Goal: Complete application form

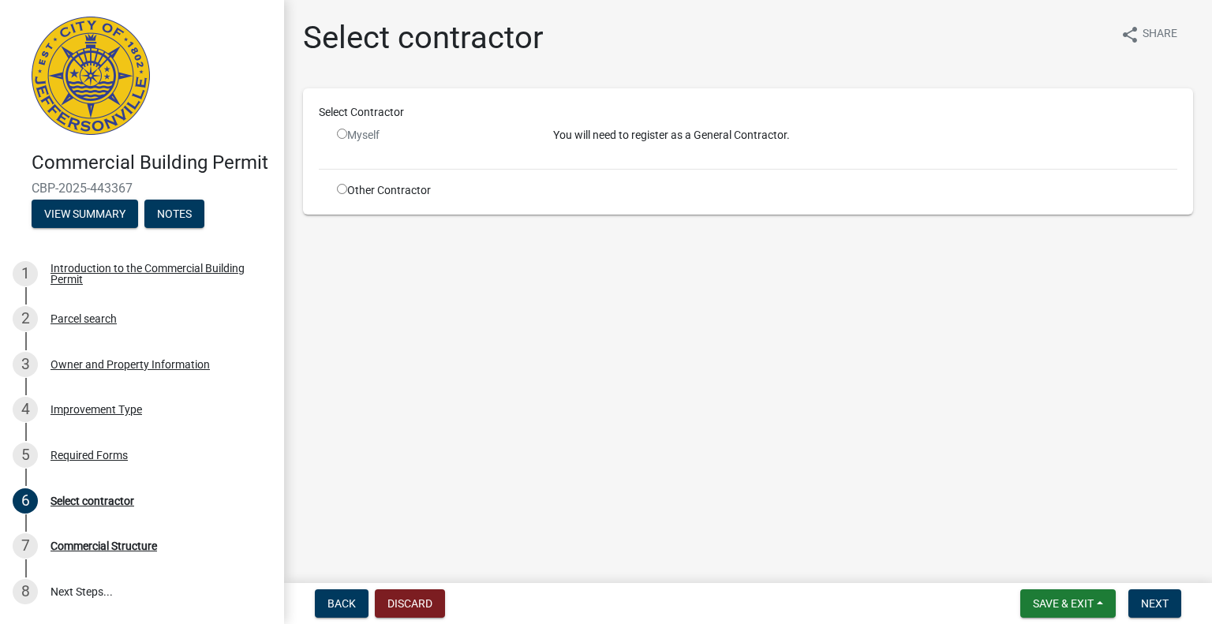
click at [341, 187] on input "radio" at bounding box center [342, 189] width 10 height 10
radio input "true"
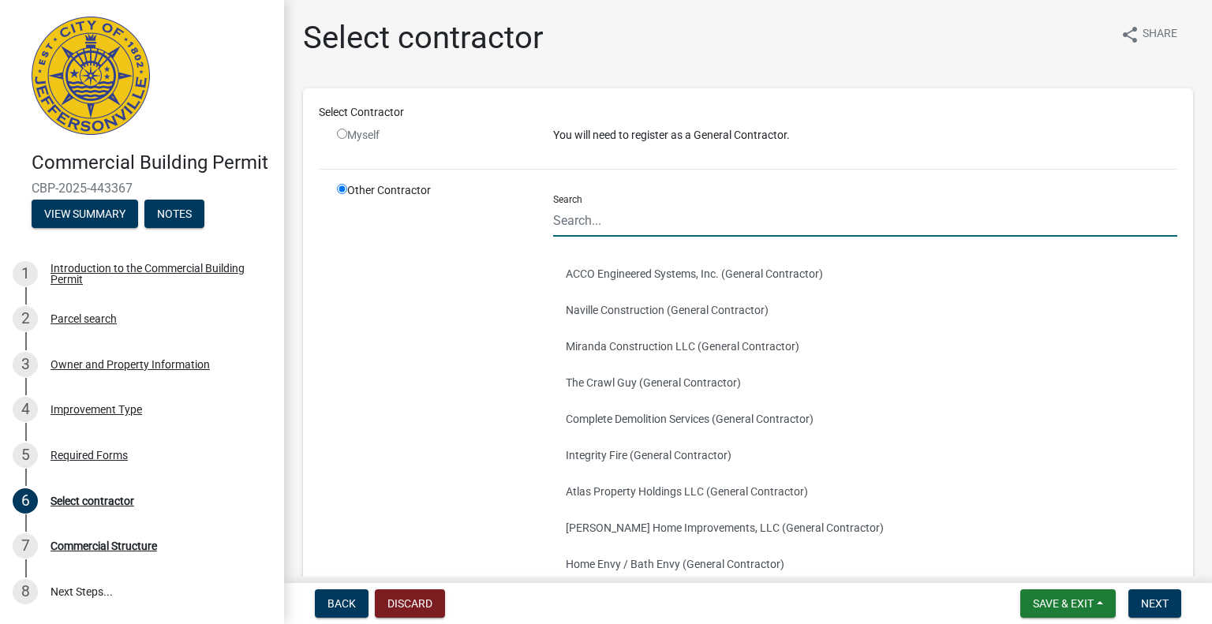
click at [599, 219] on input "Search" at bounding box center [865, 220] width 624 height 32
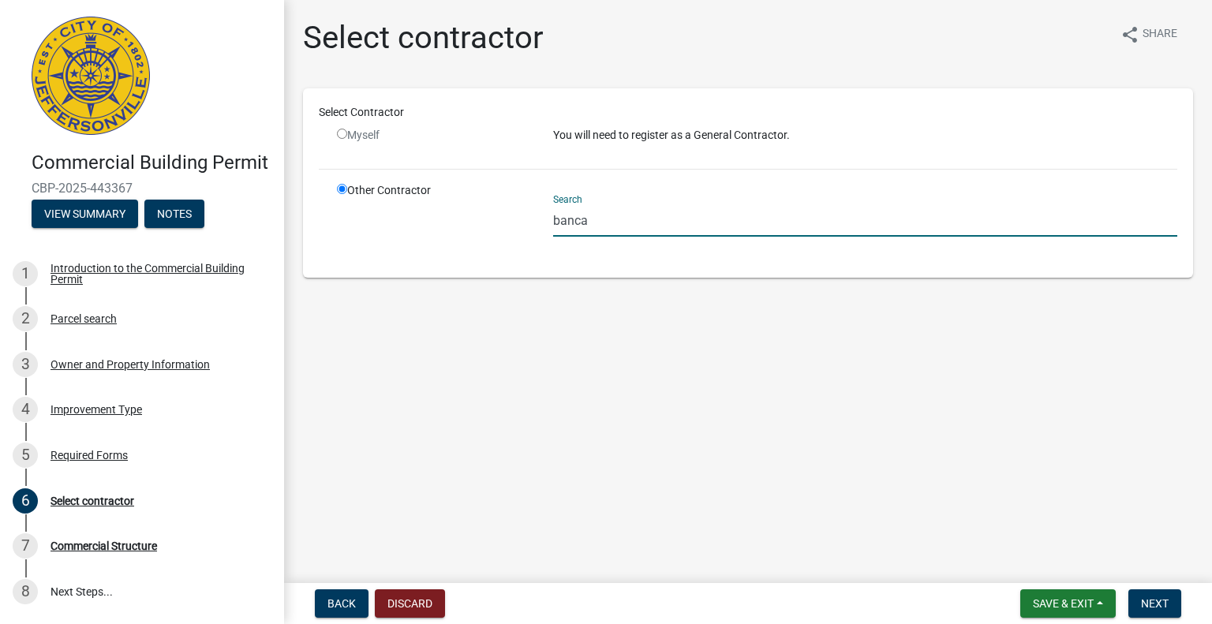
drag, startPoint x: 604, startPoint y: 223, endPoint x: 525, endPoint y: 222, distance: 78.9
click at [525, 222] on div "Other Contractor Search banca" at bounding box center [757, 222] width 864 height 80
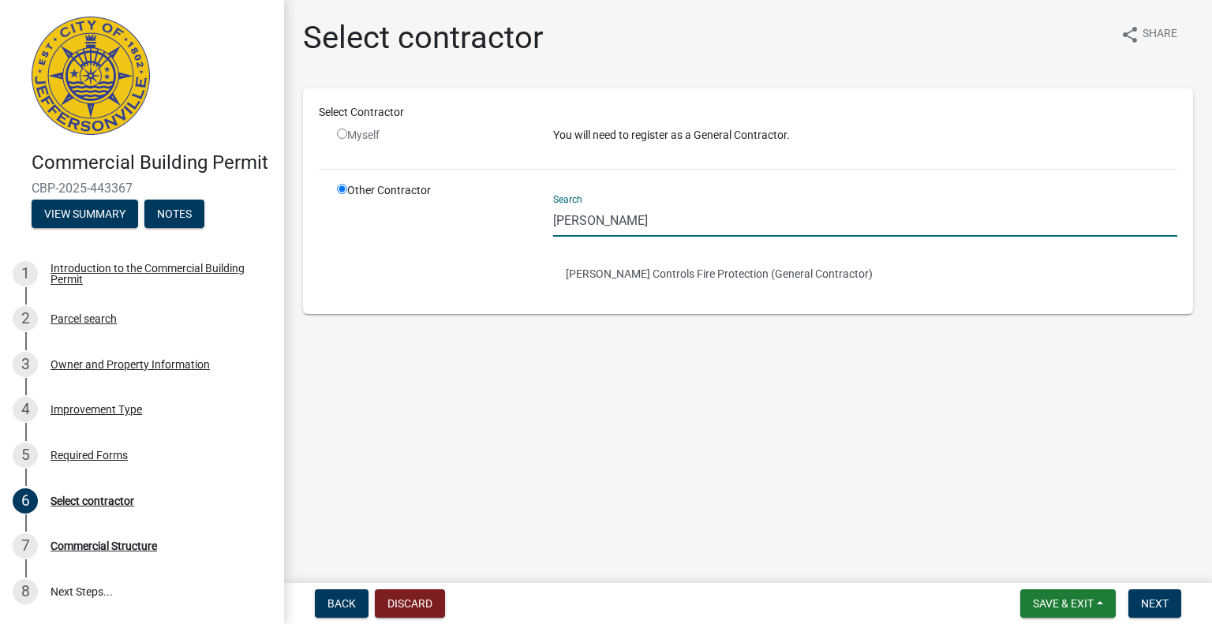
drag, startPoint x: 619, startPoint y: 224, endPoint x: 521, endPoint y: 218, distance: 98.8
click at [521, 218] on div "Other Contractor Search [PERSON_NAME] Controls Fire Protection (General Contrac…" at bounding box center [757, 240] width 864 height 116
type input "[PERSON_NAME]"
click at [907, 385] on main "Select contractor share Share Select Contractor Myself You will need to registe…" at bounding box center [748, 288] width 928 height 577
drag, startPoint x: 638, startPoint y: 222, endPoint x: 492, endPoint y: 223, distance: 146.8
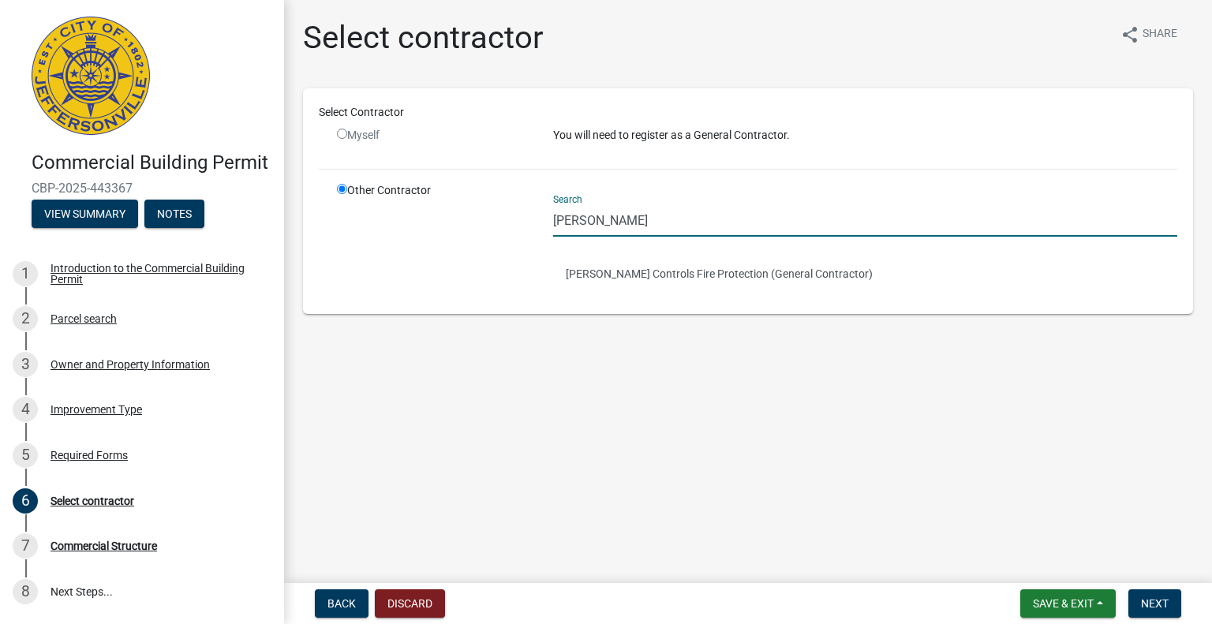
click at [492, 223] on div "Other Contractor Search [PERSON_NAME] Controls Fire Protection (General Contrac…" at bounding box center [757, 240] width 864 height 116
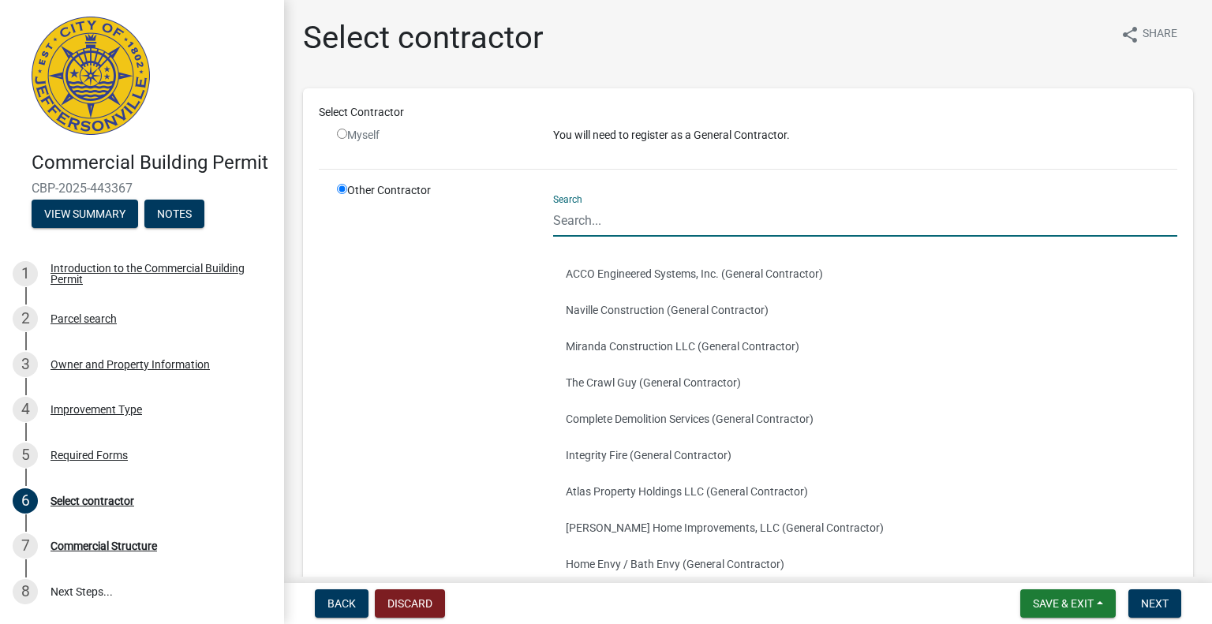
click at [601, 230] on input "Search" at bounding box center [865, 220] width 624 height 32
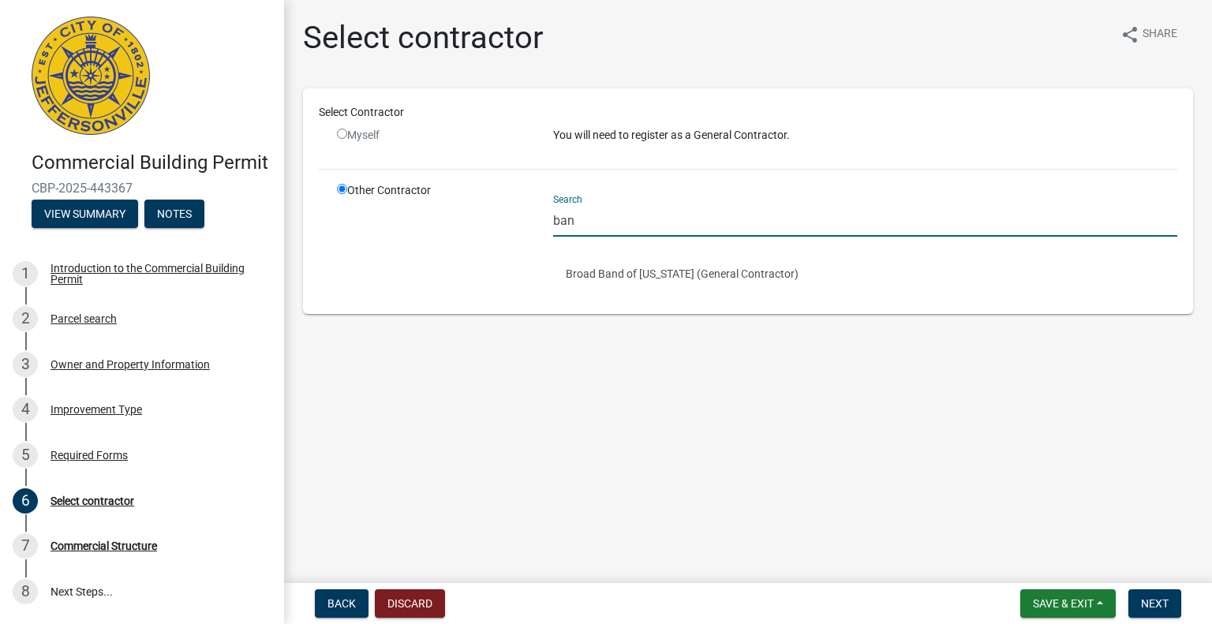
type input "ban"
